Goal: Navigation & Orientation: Find specific page/section

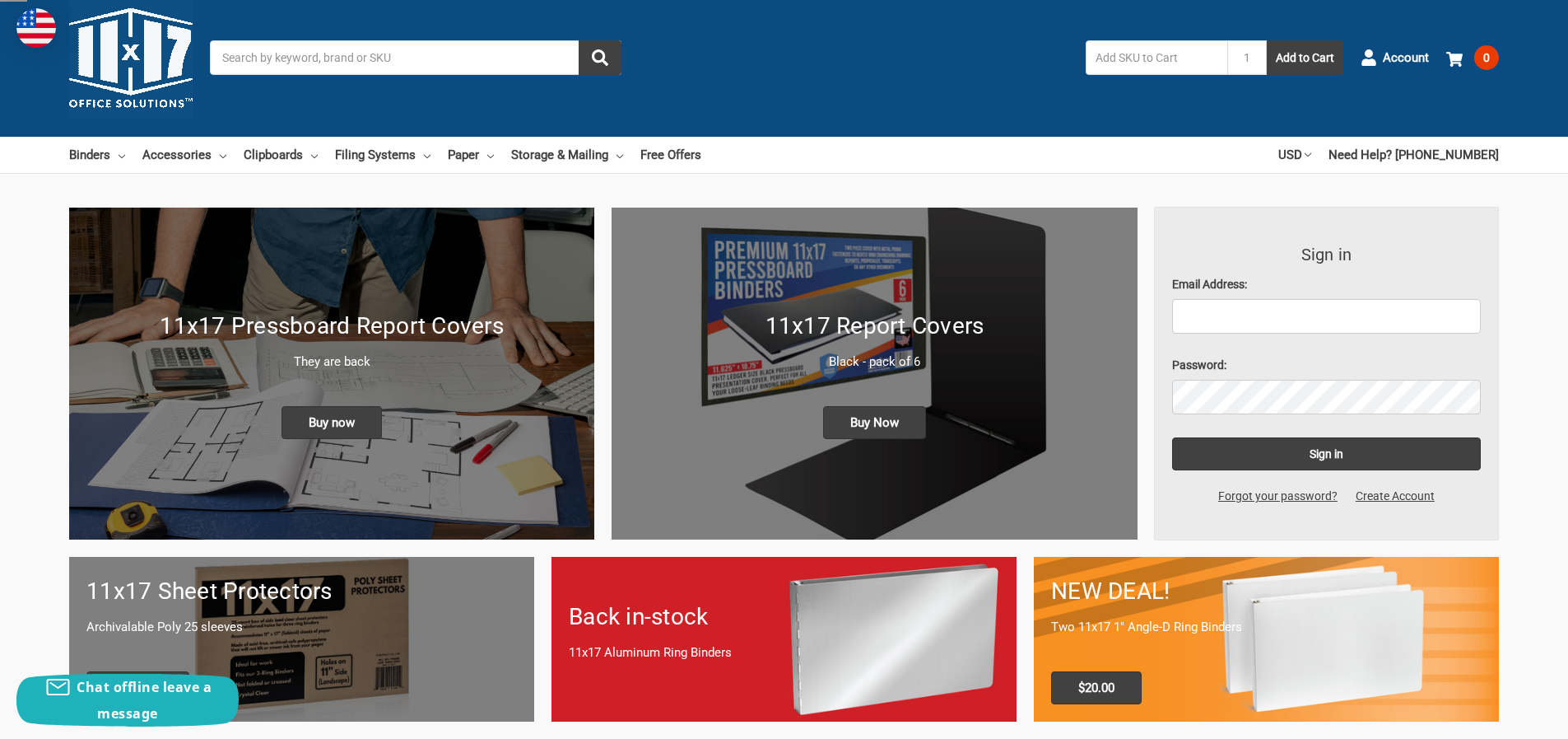
scroll to position [82, 0]
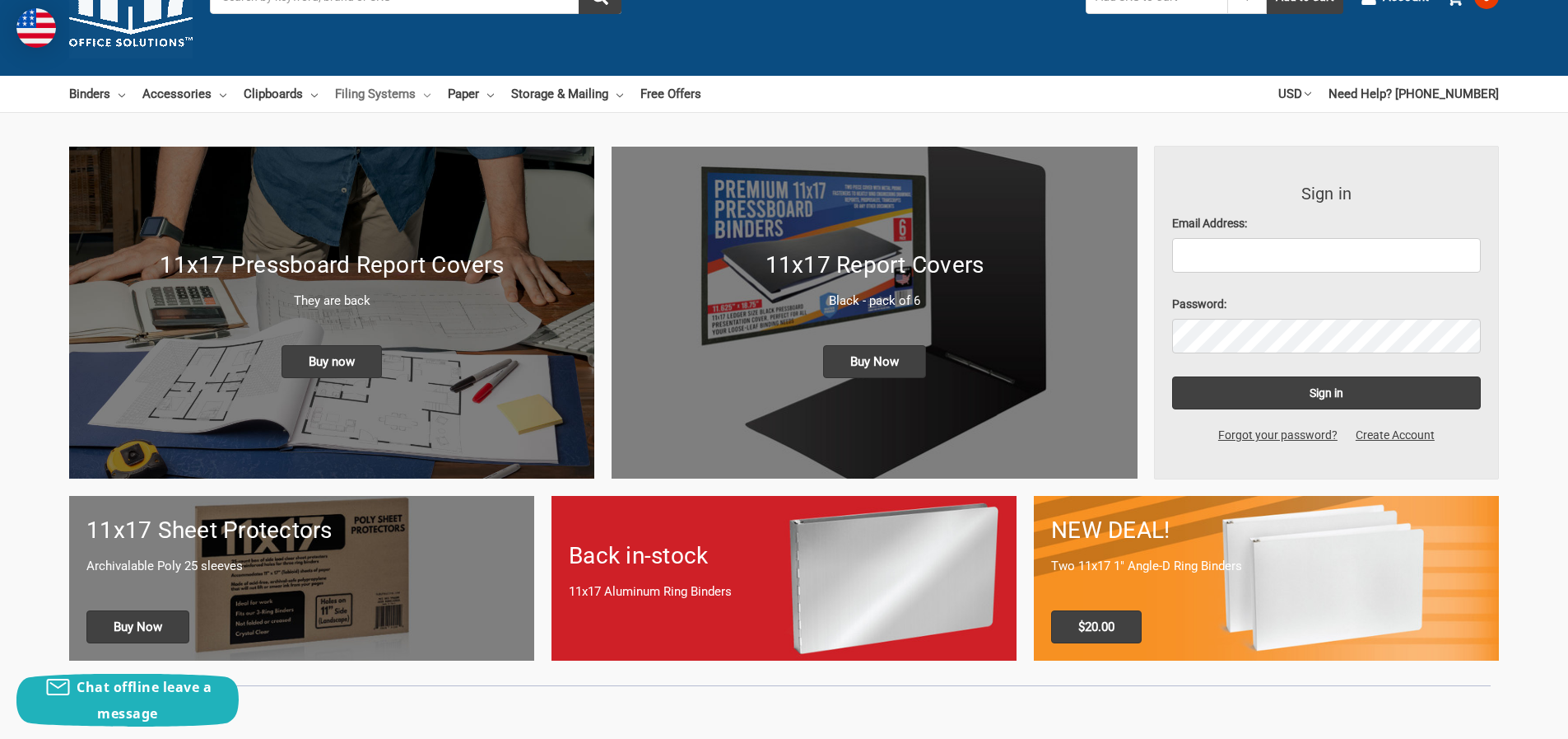
click at [419, 91] on link "Filing Systems" at bounding box center [383, 93] width 95 height 36
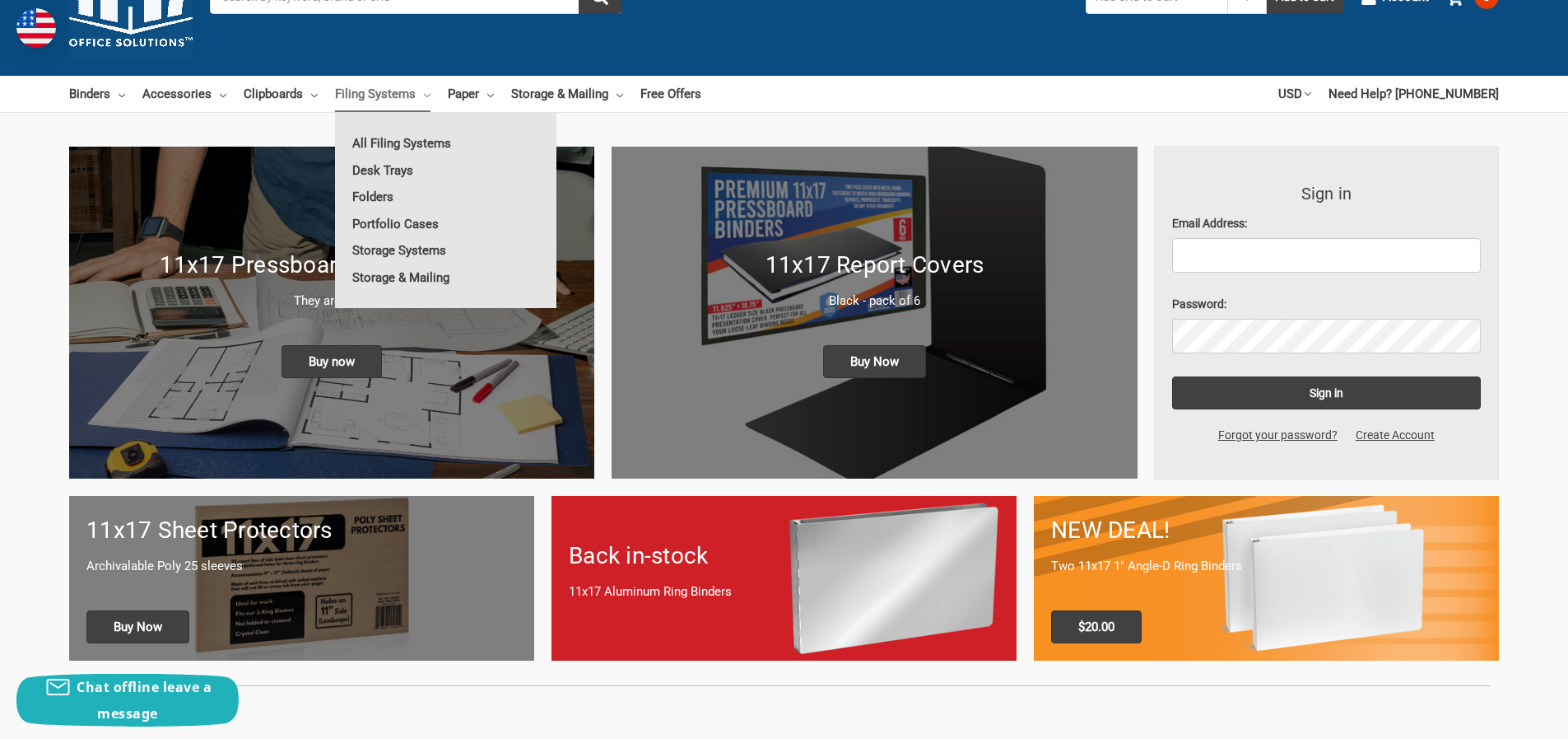
click at [380, 88] on link "Filing Systems" at bounding box center [383, 93] width 95 height 36
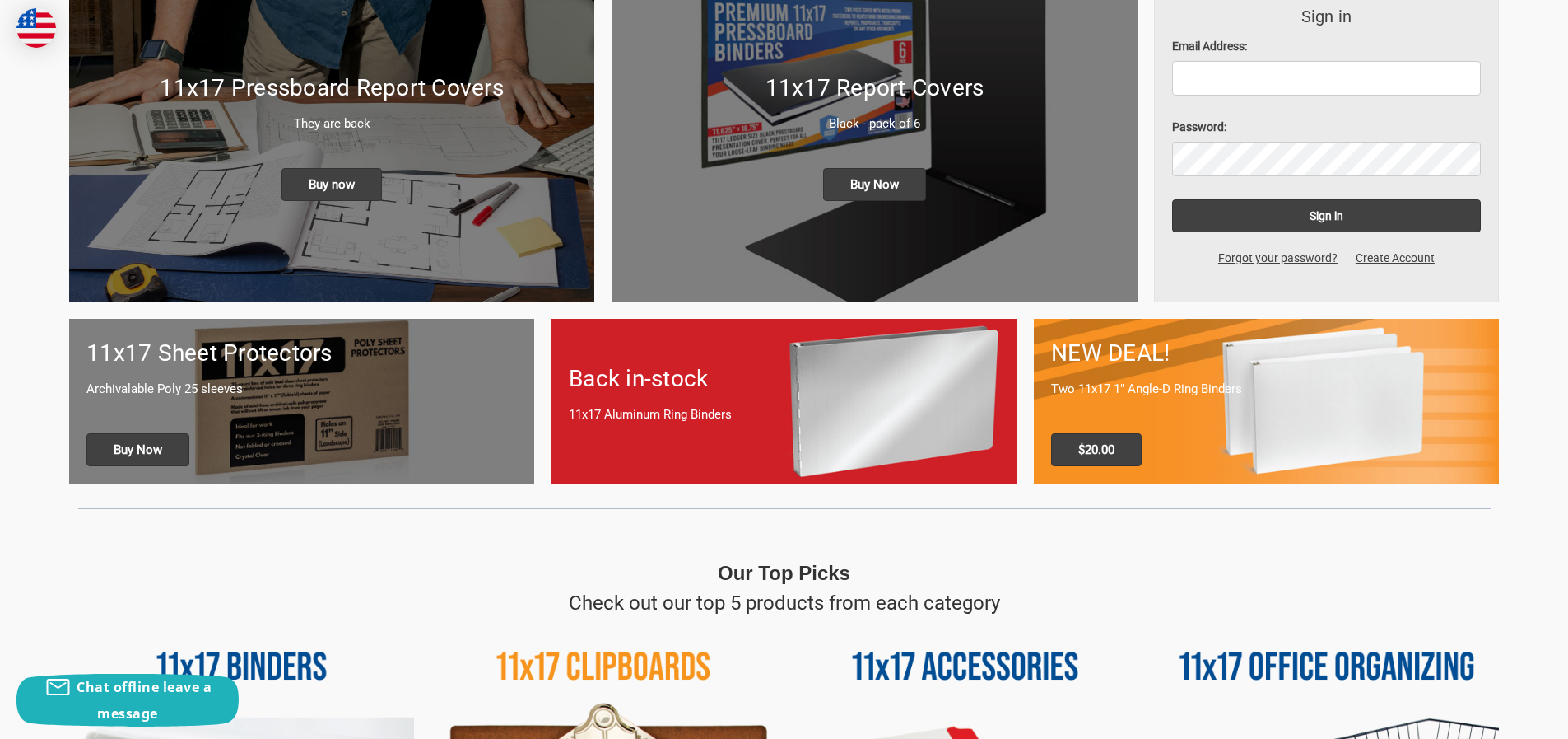
scroll to position [0, 0]
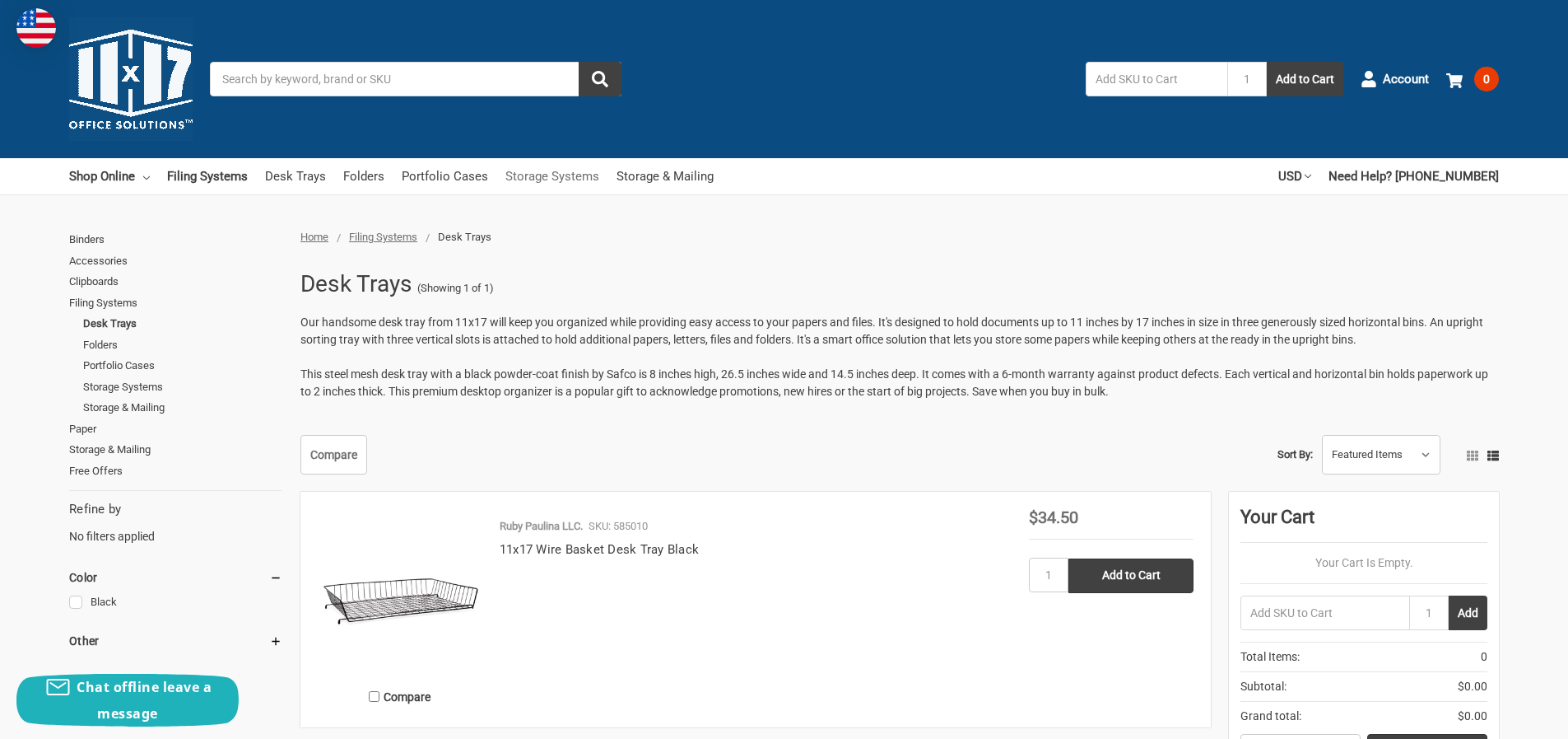
click at [591, 175] on link "Storage Systems" at bounding box center [552, 176] width 93 height 36
